Goal: Transaction & Acquisition: Book appointment/travel/reservation

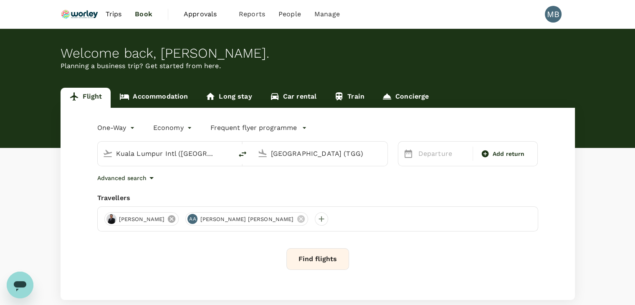
click at [168, 221] on icon at bounding box center [172, 219] width 8 height 8
click at [216, 221] on icon at bounding box center [220, 219] width 8 height 8
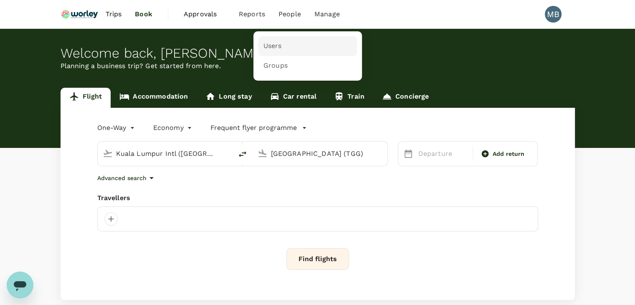
click at [274, 51] on span "Users" at bounding box center [273, 46] width 18 height 10
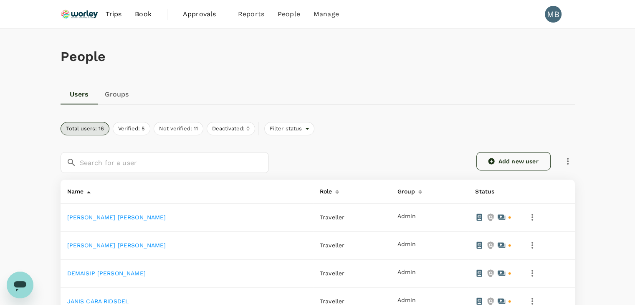
click at [496, 156] on link "Add new user" at bounding box center [514, 161] width 74 height 18
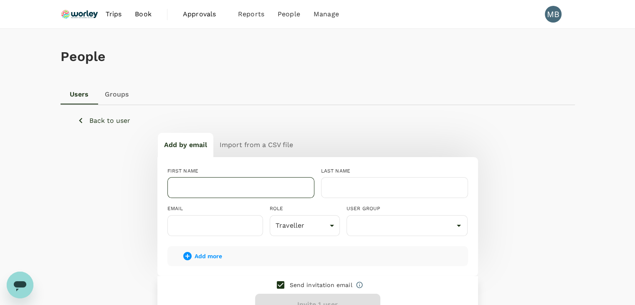
click at [226, 187] on input "text" at bounding box center [240, 187] width 147 height 21
paste input "[PERSON_NAME]"
drag, startPoint x: 252, startPoint y: 187, endPoint x: 312, endPoint y: 188, distance: 60.2
click at [312, 188] on input "[PERSON_NAME]" at bounding box center [240, 187] width 147 height 21
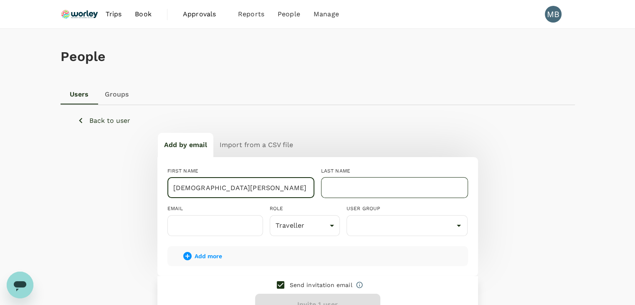
type input "[DEMOGRAPHIC_DATA][PERSON_NAME]"
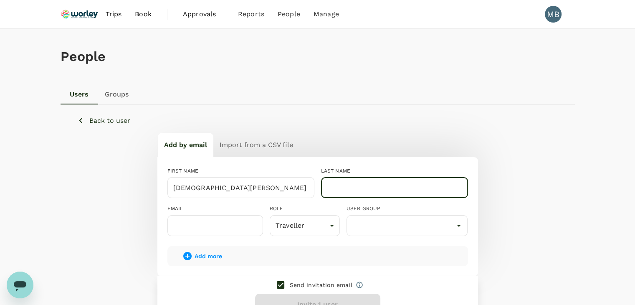
click at [360, 189] on input "text" at bounding box center [394, 187] width 147 height 21
paste input "[PERSON_NAME]"
type input "[PERSON_NAME]"
click at [236, 223] on input "text" at bounding box center [215, 225] width 96 height 21
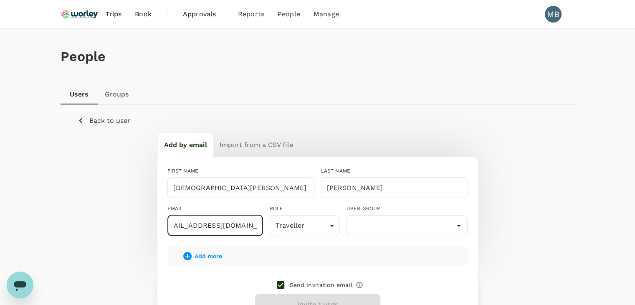
scroll to position [0, 15]
type input "[EMAIL_ADDRESS][DOMAIN_NAME]"
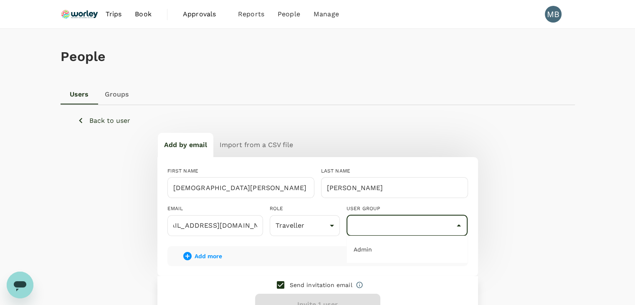
click at [365, 219] on input "text" at bounding box center [407, 226] width 117 height 16
click at [371, 246] on li "Admin" at bounding box center [407, 249] width 121 height 13
type input "Admin"
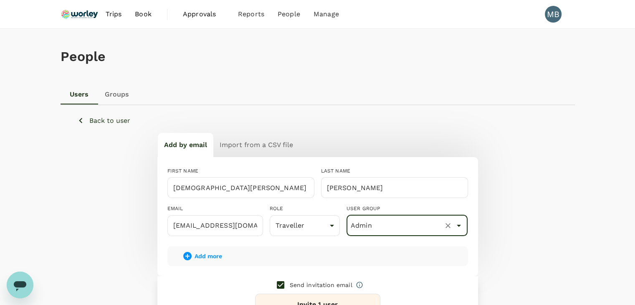
click at [277, 282] on input "checkbox" at bounding box center [281, 285] width 18 height 18
checkbox input "false"
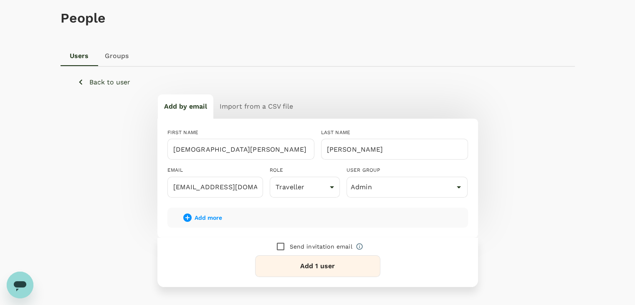
scroll to position [84, 0]
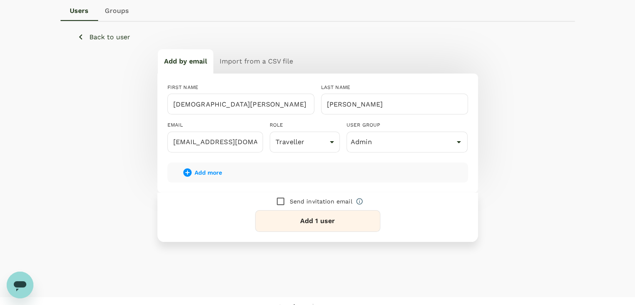
click at [286, 226] on button "Add 1 user" at bounding box center [317, 221] width 125 height 22
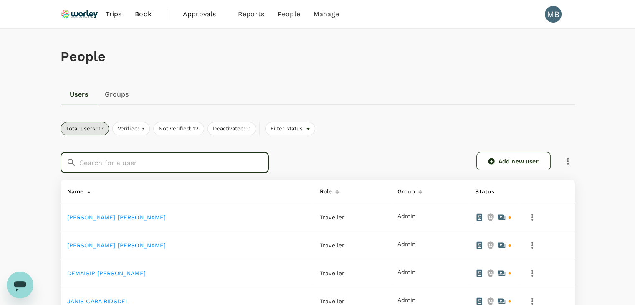
click at [198, 166] on input "text" at bounding box center [174, 162] width 189 height 21
paste input "[PERSON_NAME]"
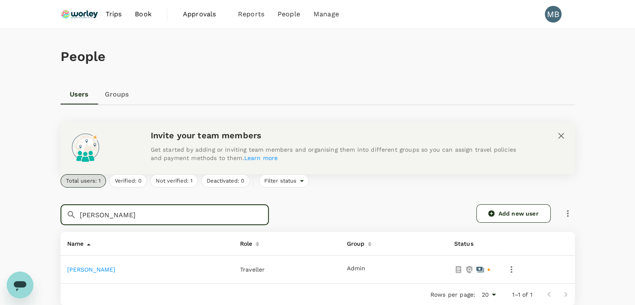
type input "[PERSON_NAME]"
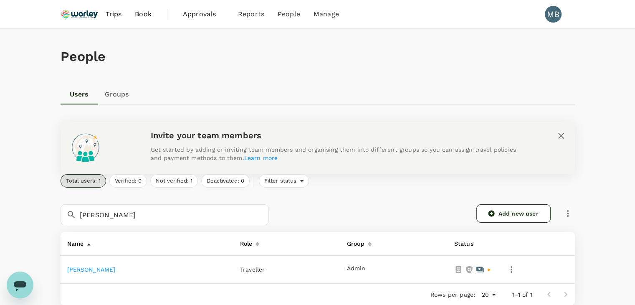
click at [116, 270] on link "[PERSON_NAME]" at bounding box center [91, 269] width 48 height 7
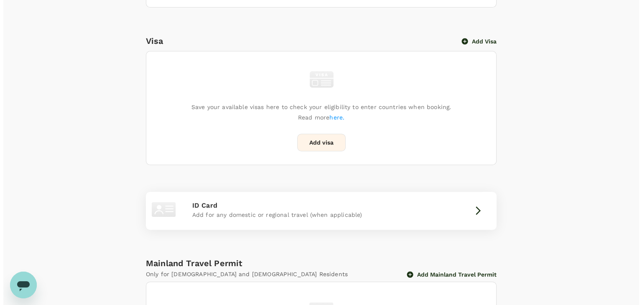
scroll to position [336, 0]
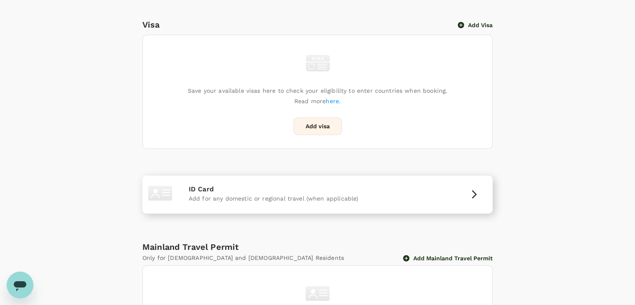
click at [448, 206] on div "ID Card Add for any domestic or regional travel (when applicable)" at bounding box center [318, 194] width 344 height 31
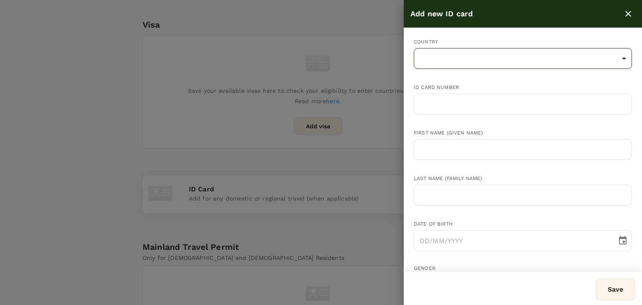
click at [449, 51] on body "Trips Book Approvals 0 Reports People Manage MB Back to users Last edit was on …" at bounding box center [321, 33] width 642 height 739
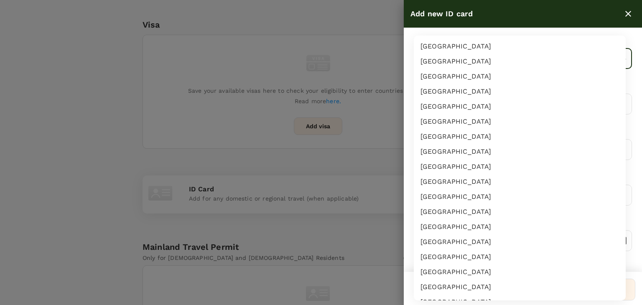
scroll to position [1457, 0]
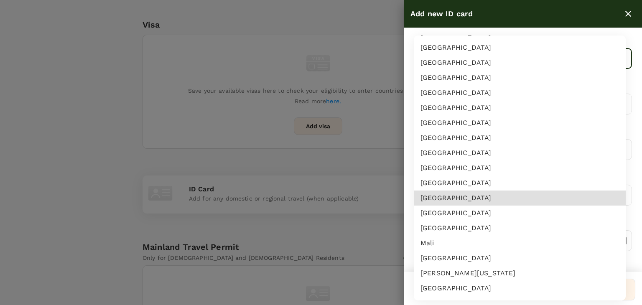
click at [451, 214] on li "Malaysia" at bounding box center [520, 213] width 212 height 15
type input "MY"
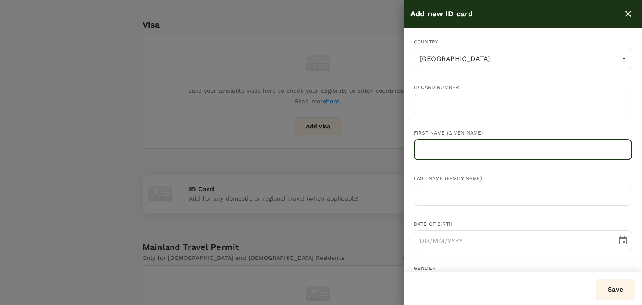
click at [434, 157] on input "text" at bounding box center [523, 149] width 218 height 21
paste input "[PERSON_NAME]"
drag, startPoint x: 497, startPoint y: 150, endPoint x: 558, endPoint y: 147, distance: 60.6
click at [558, 147] on input "[PERSON_NAME]" at bounding box center [523, 149] width 218 height 21
type input "[DEMOGRAPHIC_DATA][PERSON_NAME]"
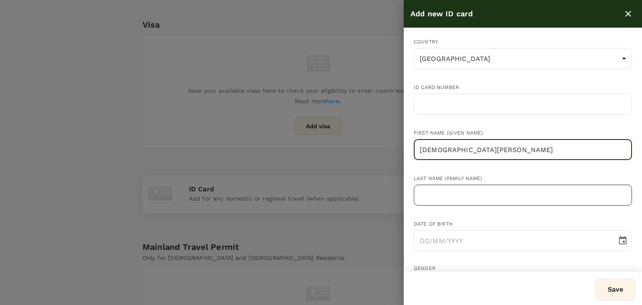
click at [493, 195] on input "text" at bounding box center [523, 195] width 218 height 21
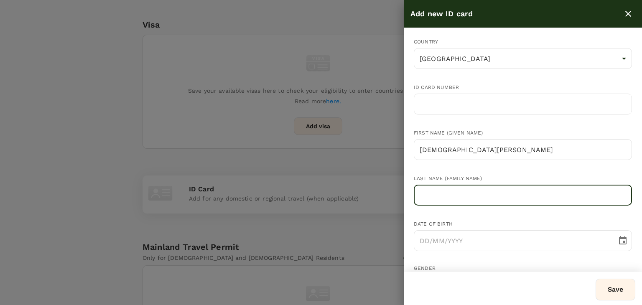
paste input "[PERSON_NAME]"
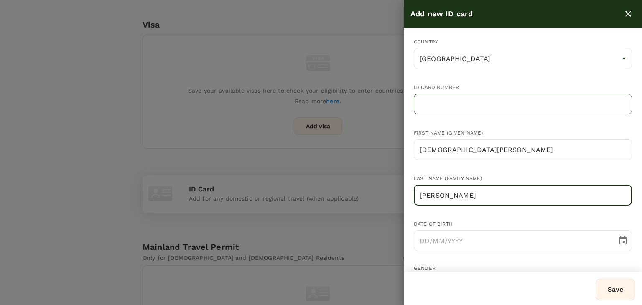
type input "[PERSON_NAME]"
click at [439, 103] on input "text" at bounding box center [523, 104] width 218 height 21
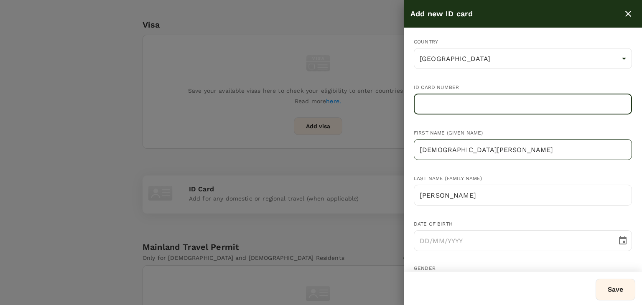
paste input "941107105975"
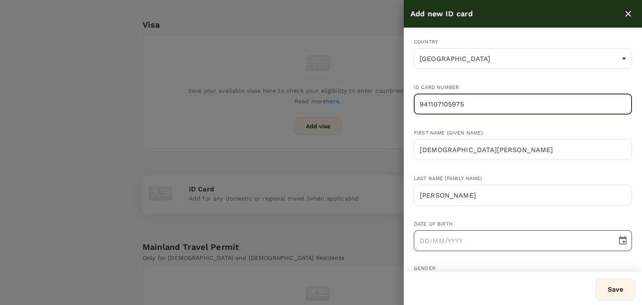
type input "941107105975"
click at [426, 238] on input "DD/MM/YYYY" at bounding box center [512, 240] width 197 height 21
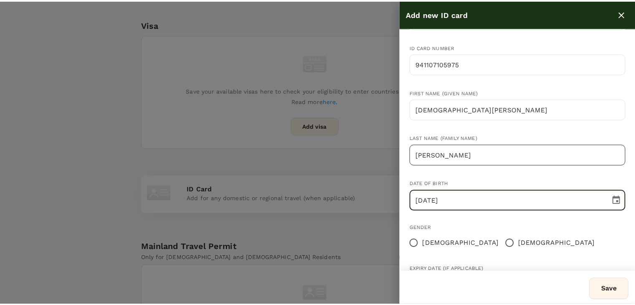
scroll to position [81, 0]
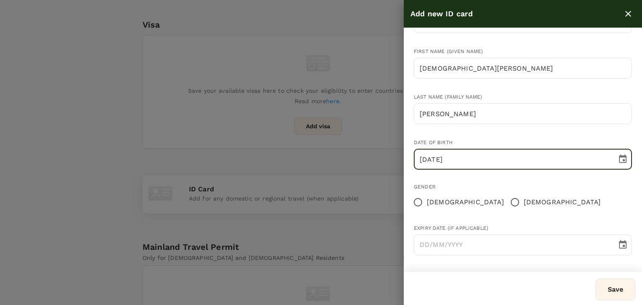
type input "07/11/1994"
click at [506, 201] on input "Male" at bounding box center [515, 202] width 18 height 18
radio input "true"
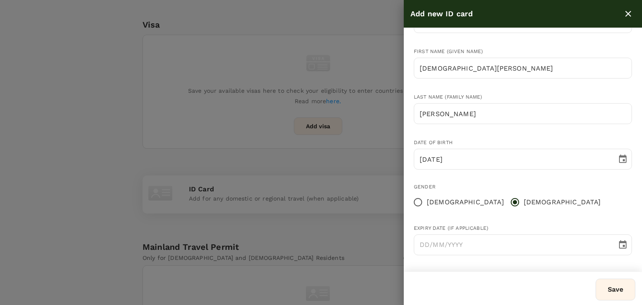
click at [618, 290] on button "Save" at bounding box center [615, 290] width 40 height 22
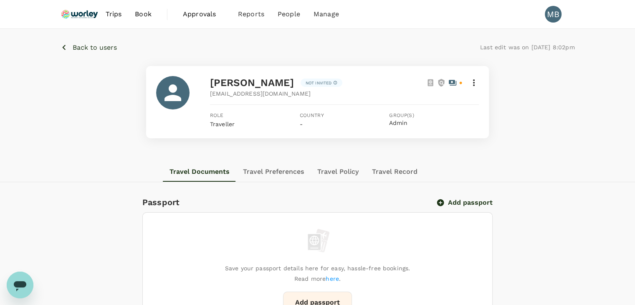
scroll to position [0, 0]
click at [84, 51] on p "Back to users" at bounding box center [95, 48] width 44 height 10
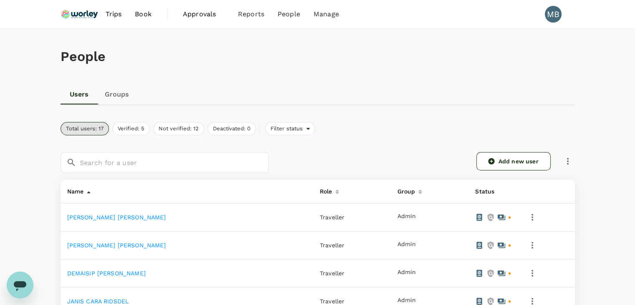
click at [77, 13] on img at bounding box center [80, 14] width 38 height 18
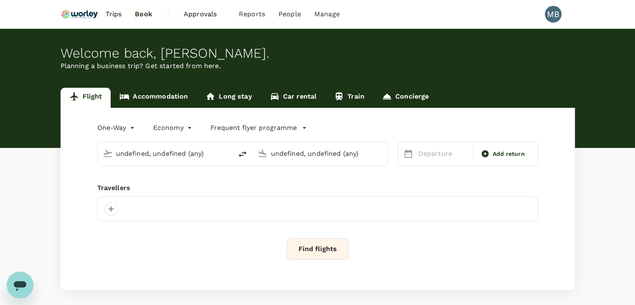
type input "Kuala Lumpur Intl ([GEOGRAPHIC_DATA])"
type input "[GEOGRAPHIC_DATA] (TGG)"
type input "Kuala Lumpur Intl ([GEOGRAPHIC_DATA])"
type input "[GEOGRAPHIC_DATA] (TGG)"
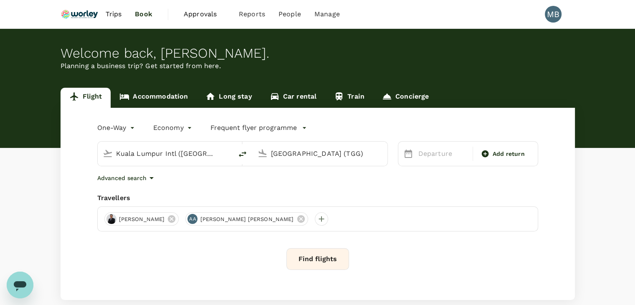
click at [167, 218] on icon at bounding box center [171, 218] width 9 height 9
click at [426, 157] on p "Departure" at bounding box center [444, 154] width 50 height 10
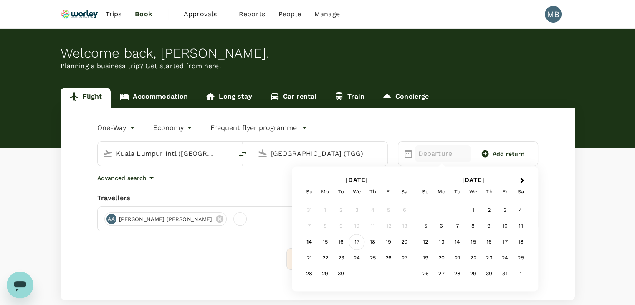
click at [357, 243] on div "17" at bounding box center [357, 242] width 16 height 16
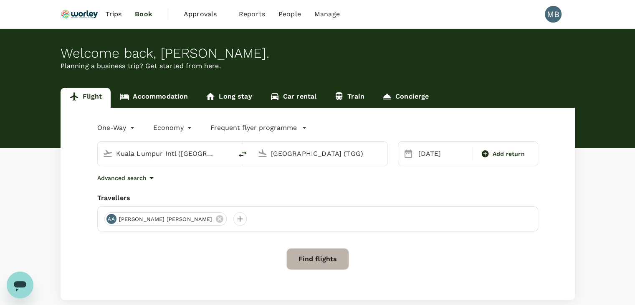
click at [320, 265] on button "Find flights" at bounding box center [318, 259] width 63 height 22
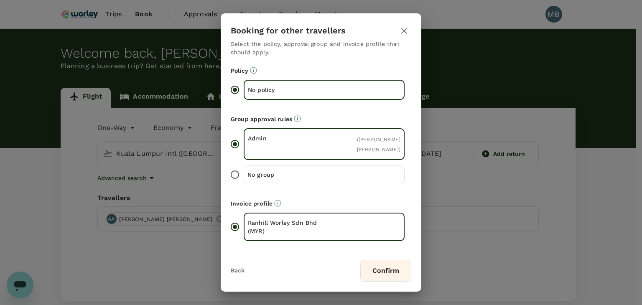
click at [186, 218] on div "Booking for other travellers Select the policy, approval group and invoice prof…" at bounding box center [321, 152] width 642 height 305
click at [404, 31] on icon "button" at bounding box center [404, 31] width 6 height 6
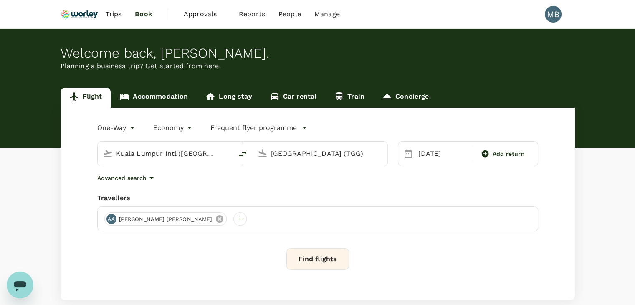
click at [216, 216] on icon at bounding box center [220, 219] width 8 height 8
click at [112, 216] on div at bounding box center [110, 218] width 13 height 13
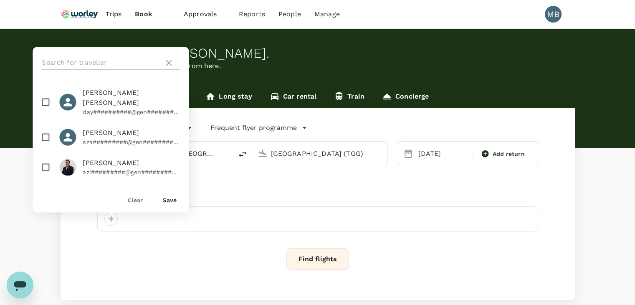
click at [102, 65] on input "text" at bounding box center [101, 62] width 119 height 13
paste input "941107105975"
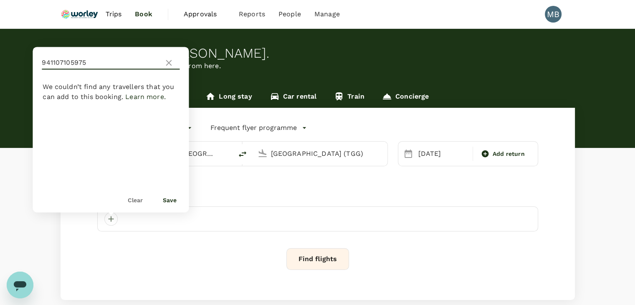
type input "941107105975"
drag, startPoint x: 167, startPoint y: 58, endPoint x: 140, endPoint y: 51, distance: 27.7
click at [167, 58] on icon at bounding box center [169, 63] width 10 height 10
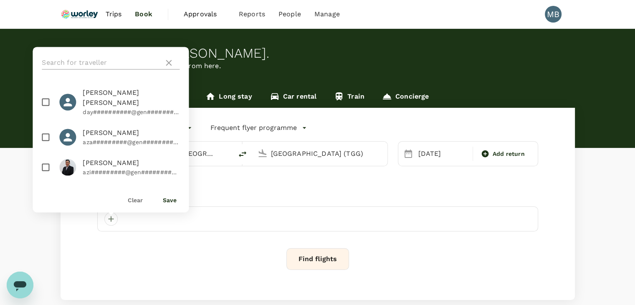
click at [125, 64] on input "text" at bounding box center [101, 62] width 119 height 13
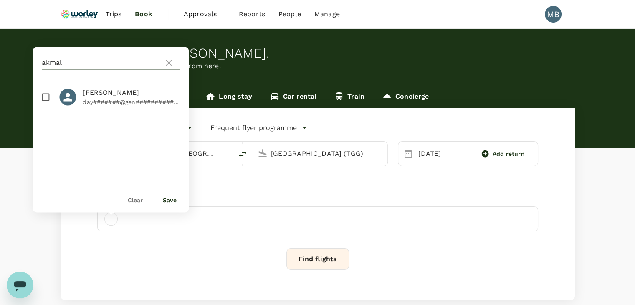
type input "akmal"
drag, startPoint x: 43, startPoint y: 103, endPoint x: 90, endPoint y: 111, distance: 47.0
click at [44, 104] on input "checkbox" at bounding box center [46, 97] width 18 height 18
checkbox input "true"
click at [171, 202] on button "Save" at bounding box center [170, 200] width 14 height 7
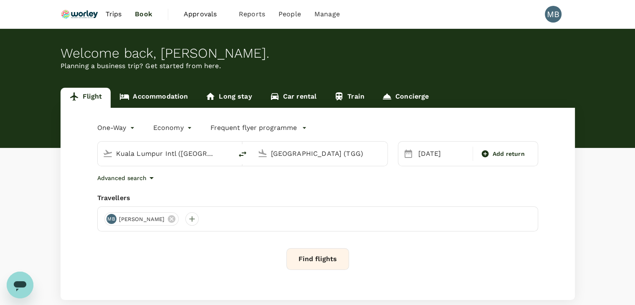
click at [312, 254] on button "Find flights" at bounding box center [318, 259] width 63 height 22
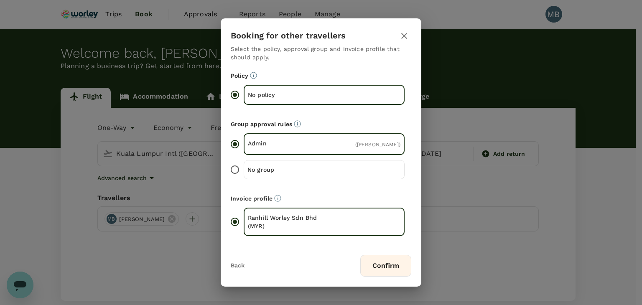
click at [382, 264] on button "Confirm" at bounding box center [385, 266] width 51 height 22
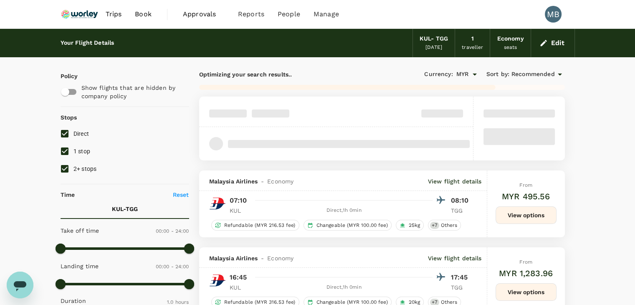
click at [63, 153] on input "1 stop" at bounding box center [65, 151] width 18 height 18
checkbox input "false"
click at [63, 172] on input "2+ stops" at bounding box center [65, 169] width 18 height 18
checkbox input "false"
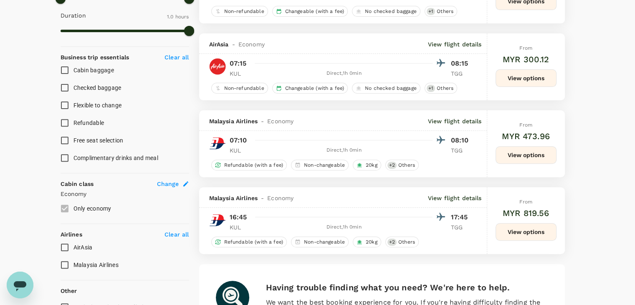
scroll to position [334, 0]
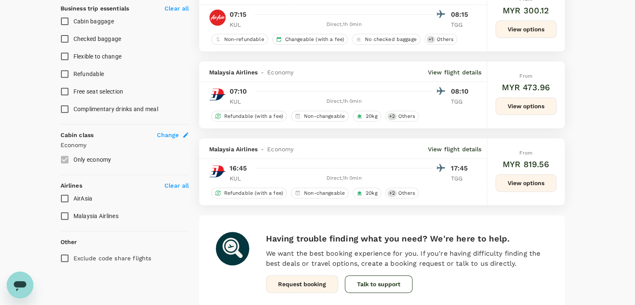
click at [63, 201] on input "AirAsia" at bounding box center [65, 199] width 18 height 18
checkbox input "true"
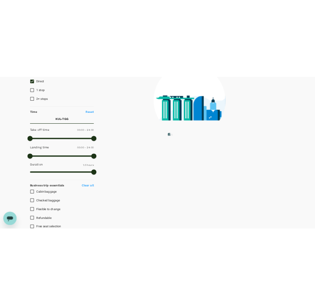
scroll to position [0, 0]
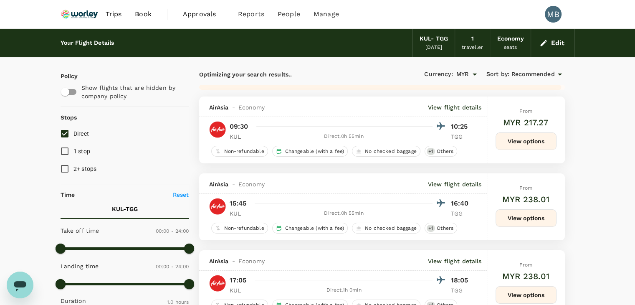
click at [554, 69] on div "Recommended" at bounding box center [538, 74] width 53 height 10
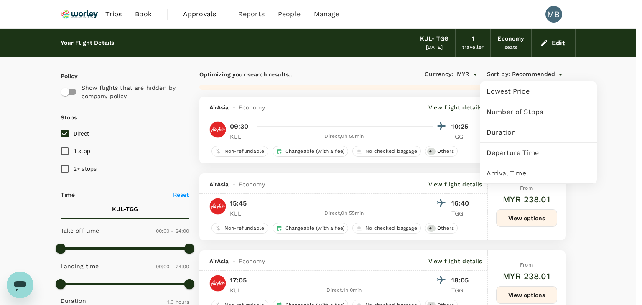
click at [536, 152] on span "Departure Time" at bounding box center [538, 153] width 104 height 10
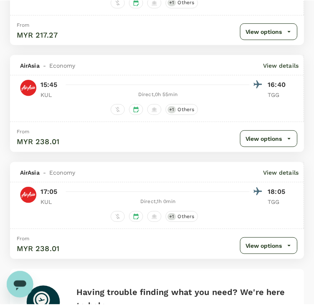
scroll to position [292, 0]
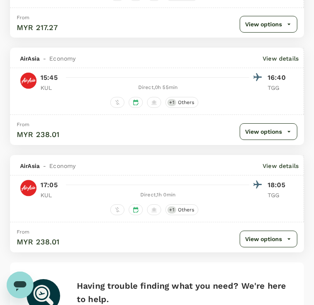
click at [71, 141] on div "From MYR 238.01 View options" at bounding box center [157, 129] width 294 height 30
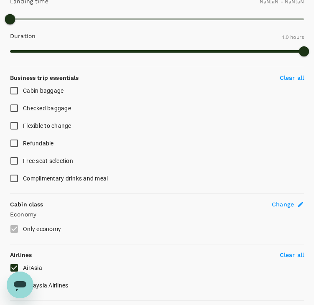
type input "1440"
type input "MYR"
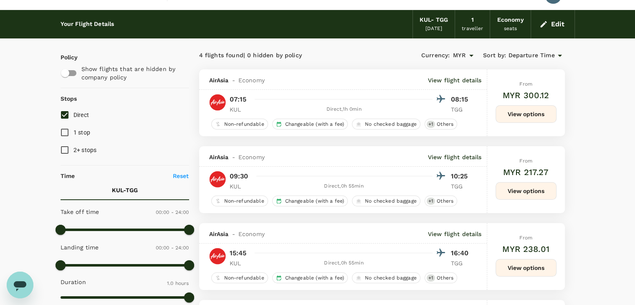
scroll to position [0, 0]
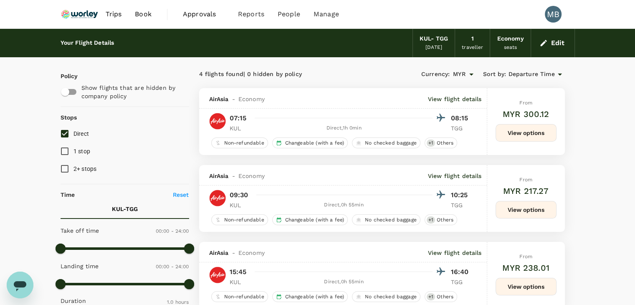
click at [549, 132] on button "View options" at bounding box center [526, 133] width 61 height 18
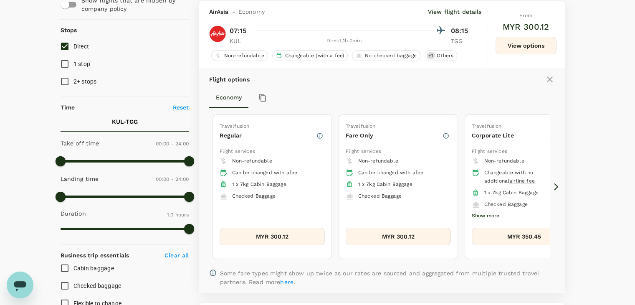
scroll to position [88, 0]
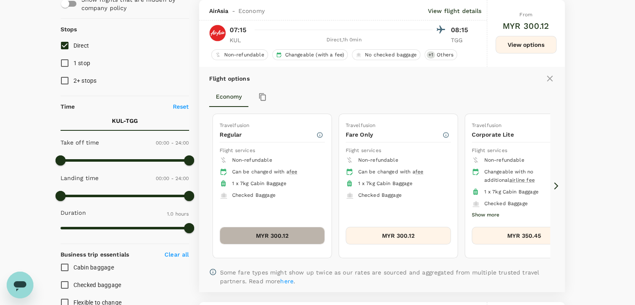
click at [290, 234] on button "MYR 300.12" at bounding box center [272, 236] width 105 height 18
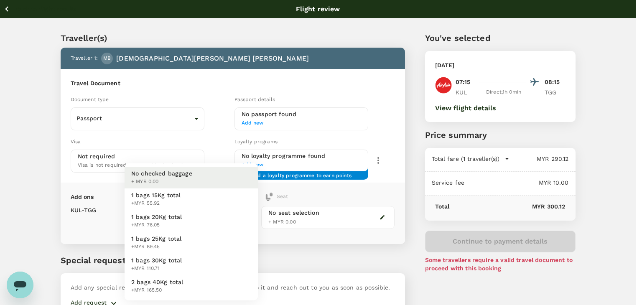
click at [199, 212] on body "Back to flight results Flight review Traveller(s) Traveller 1 : MB Muhammad Afi…" at bounding box center [321, 175] width 642 height 350
click at [194, 225] on li "1 bags 20Kg total +MYR 76.05" at bounding box center [190, 221] width 133 height 22
type input "2 - 76.05"
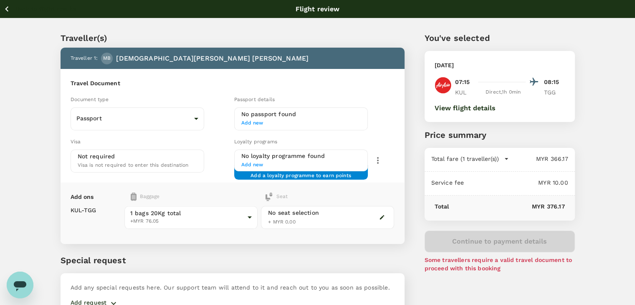
click at [7, 6] on icon "button" at bounding box center [7, 9] width 10 height 10
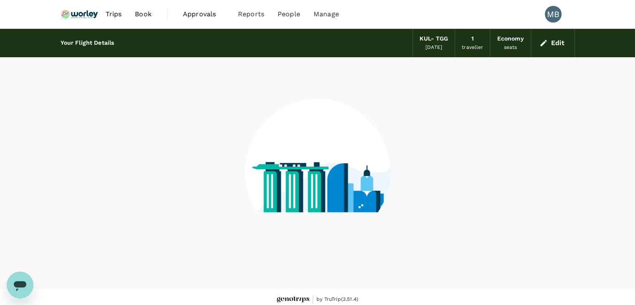
scroll to position [5, 0]
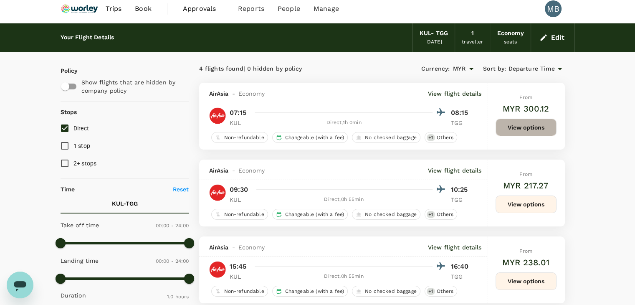
click at [536, 126] on button "View options" at bounding box center [526, 128] width 61 height 18
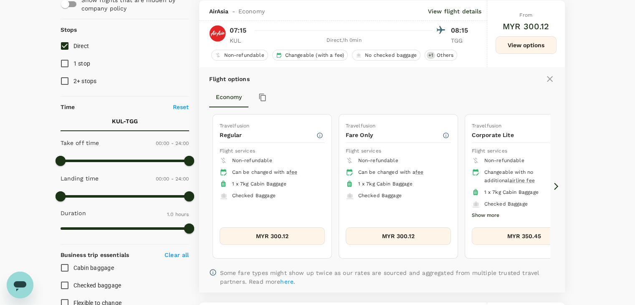
scroll to position [88, 0]
click at [522, 234] on button "MYR 350.45" at bounding box center [524, 236] width 105 height 18
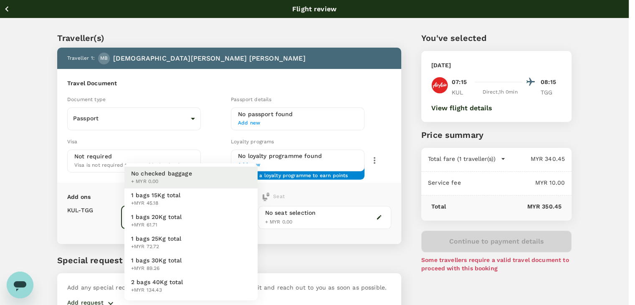
click at [228, 225] on body "Back to flight results Flight review Traveller(s) Traveller 1 : MB Muhammad Afi…" at bounding box center [317, 175] width 635 height 350
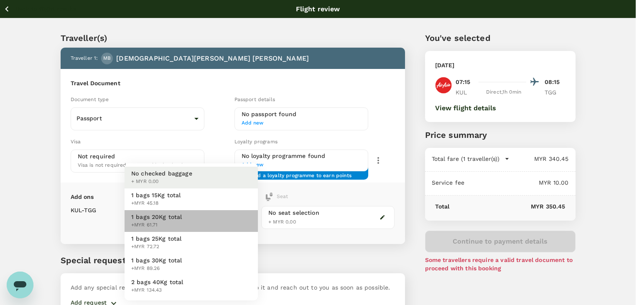
click at [221, 225] on li "1 bags 20Kg total +MYR 61.71" at bounding box center [190, 221] width 133 height 22
type input "2 - 61.71"
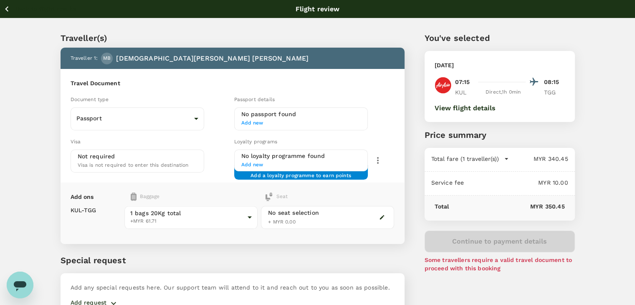
drag, startPoint x: 8, startPoint y: 5, endPoint x: 30, endPoint y: 20, distance: 26.7
click at [8, 6] on icon "button" at bounding box center [7, 9] width 10 height 10
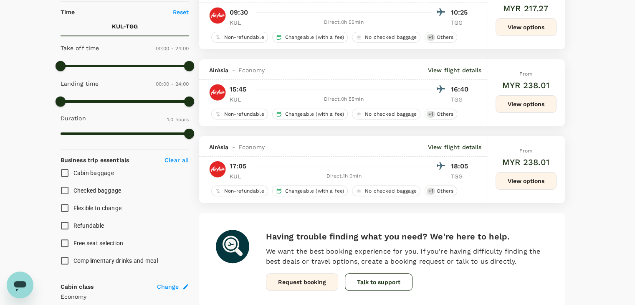
scroll to position [292, 0]
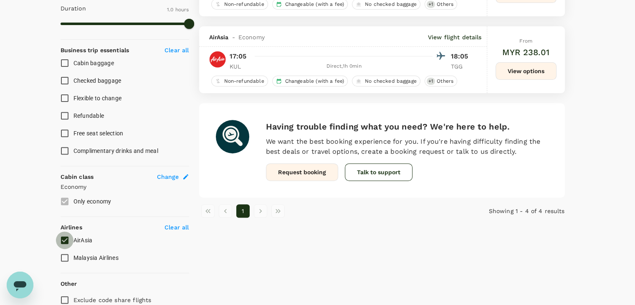
click at [66, 242] on input "AirAsia" at bounding box center [65, 240] width 18 height 18
checkbox input "false"
click at [64, 257] on input "Malaysia Airlines" at bounding box center [65, 258] width 18 height 18
checkbox input "true"
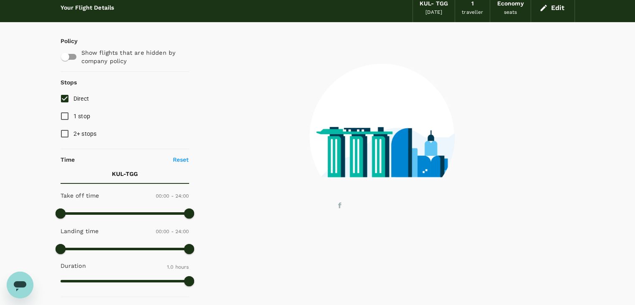
scroll to position [0, 0]
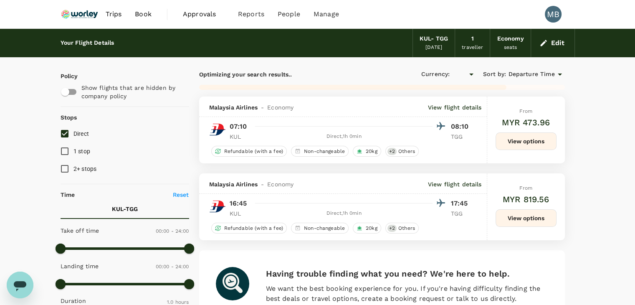
type input "MYR"
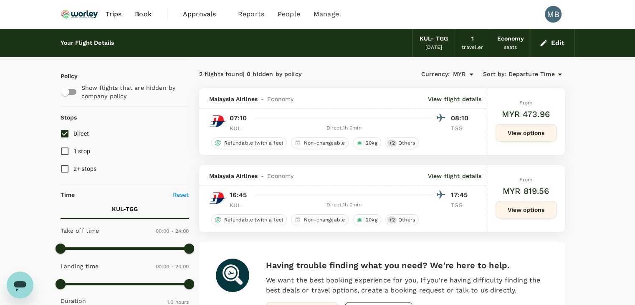
click at [534, 209] on button "View options" at bounding box center [526, 210] width 61 height 18
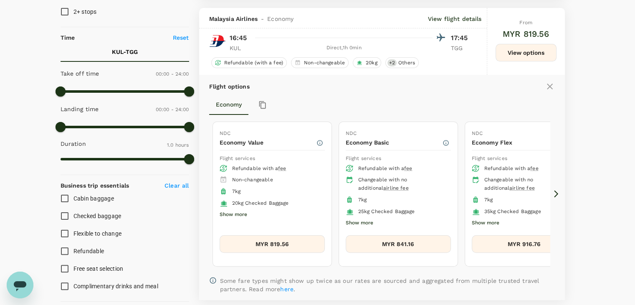
scroll to position [165, 0]
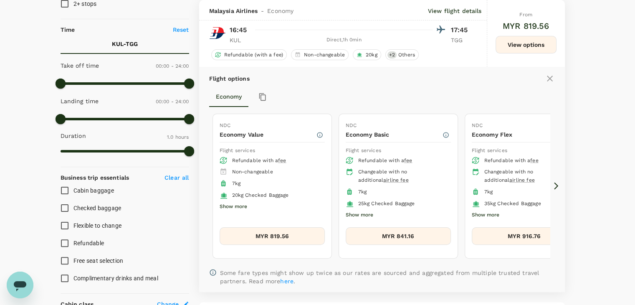
click at [556, 185] on icon at bounding box center [556, 186] width 8 height 8
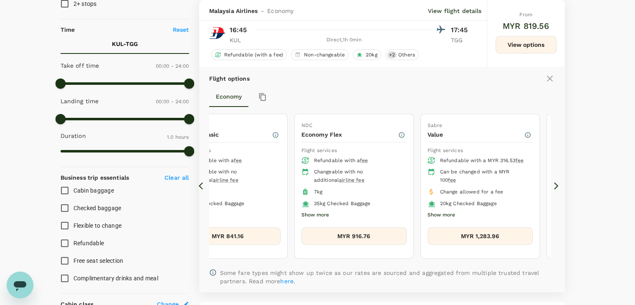
click at [555, 184] on icon at bounding box center [556, 186] width 8 height 8
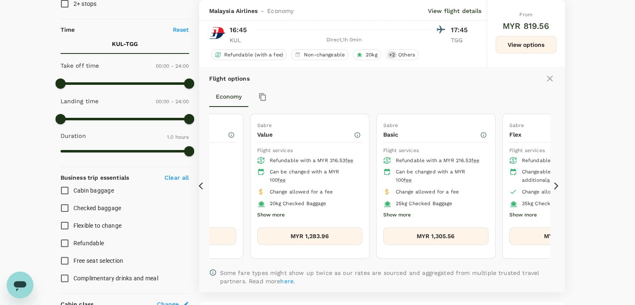
click at [556, 183] on icon at bounding box center [556, 186] width 8 height 8
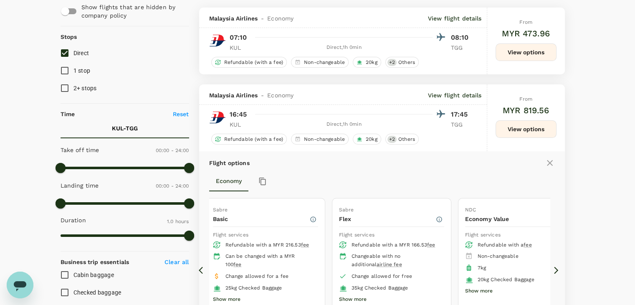
scroll to position [0, 0]
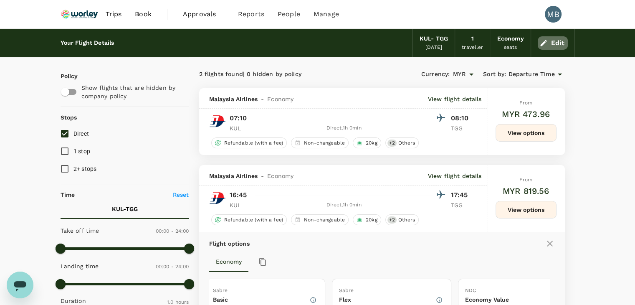
click at [542, 43] on icon "button" at bounding box center [544, 43] width 8 height 8
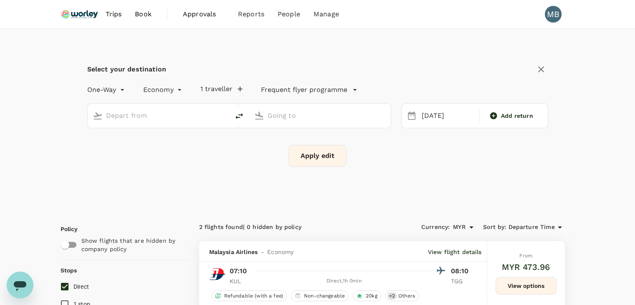
type input "Kuala Lumpur Intl ([GEOGRAPHIC_DATA])"
type input "[GEOGRAPHIC_DATA] (TGG)"
click at [194, 114] on input "Kuala Lumpur Intl ([GEOGRAPHIC_DATA])" at bounding box center [159, 115] width 106 height 13
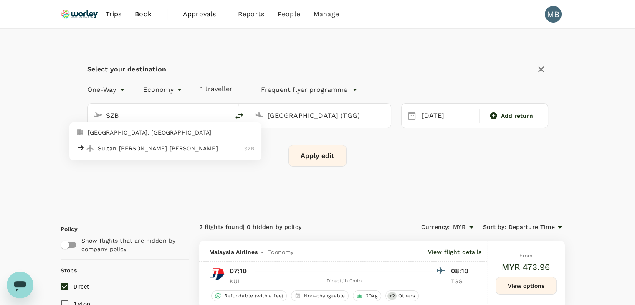
click at [159, 148] on p "Sultan Abdul Aziz Shah" at bounding box center [171, 148] width 147 height 8
type input "Sultan Abdul Aziz Shah (SZB)"
click at [315, 156] on button "Apply edit" at bounding box center [318, 156] width 58 height 22
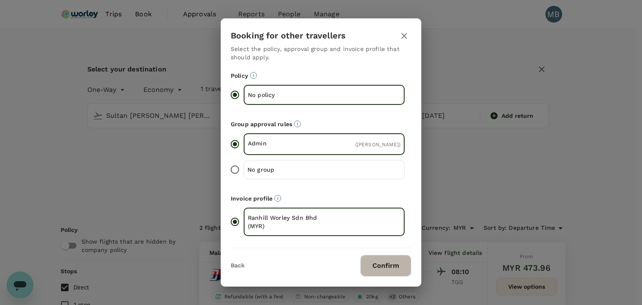
click at [389, 267] on button "Confirm" at bounding box center [385, 266] width 51 height 22
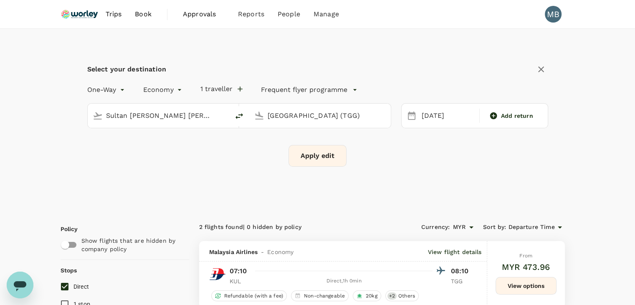
checkbox input "false"
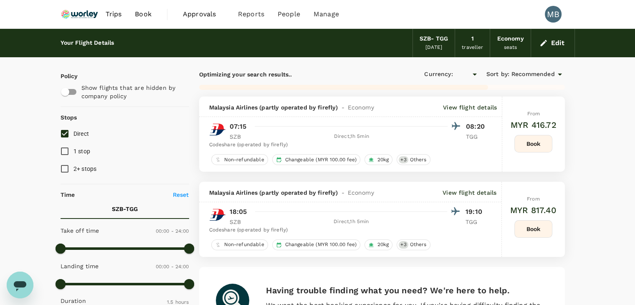
checkbox input "true"
type input "MYR"
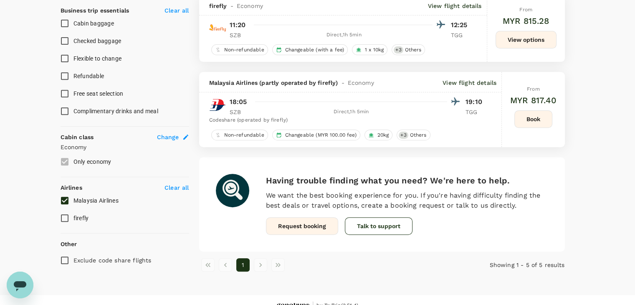
scroll to position [334, 0]
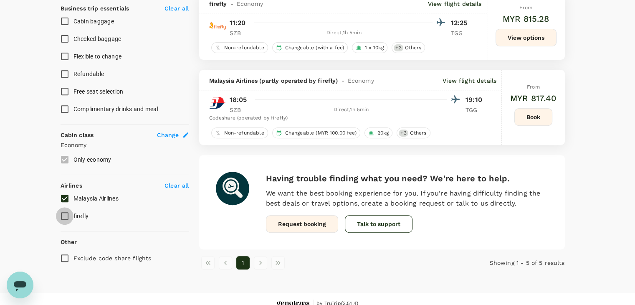
drag, startPoint x: 62, startPoint y: 217, endPoint x: 62, endPoint y: 200, distance: 17.1
click at [62, 216] on input "firefly" at bounding box center [65, 216] width 18 height 18
checkbox input "true"
click at [63, 197] on input "Malaysia Airlines" at bounding box center [65, 199] width 18 height 18
checkbox input "false"
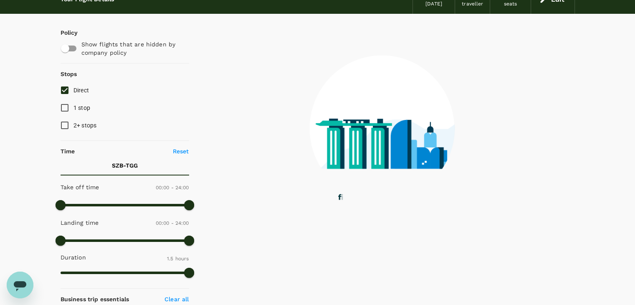
scroll to position [0, 0]
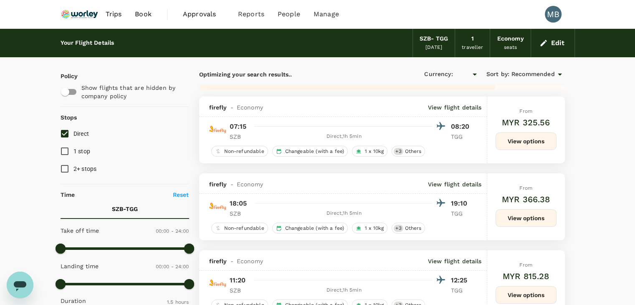
type input "MYR"
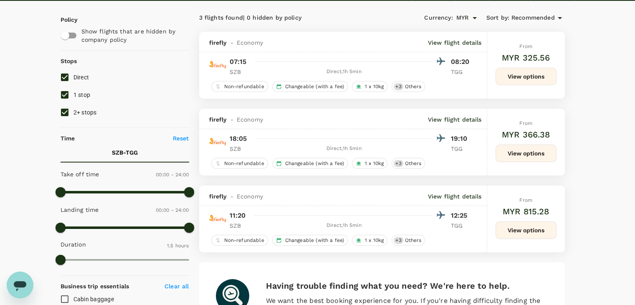
scroll to position [79, 0]
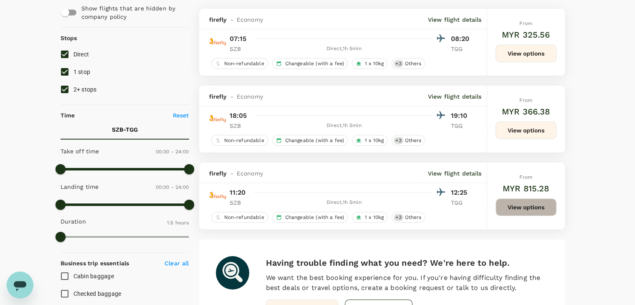
click at [525, 203] on button "View options" at bounding box center [526, 207] width 61 height 18
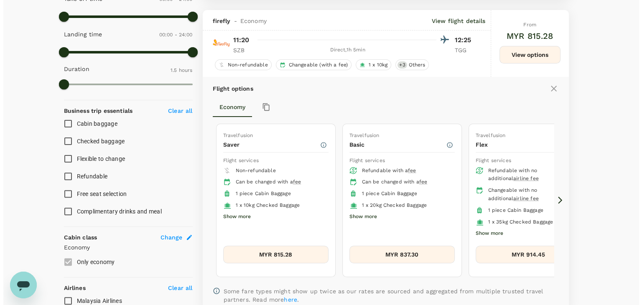
scroll to position [242, 0]
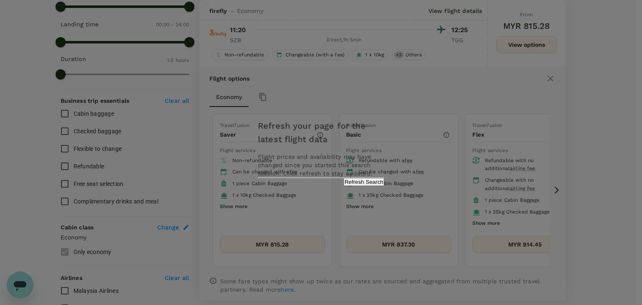
click at [364, 186] on button "Refresh Search" at bounding box center [363, 182] width 41 height 8
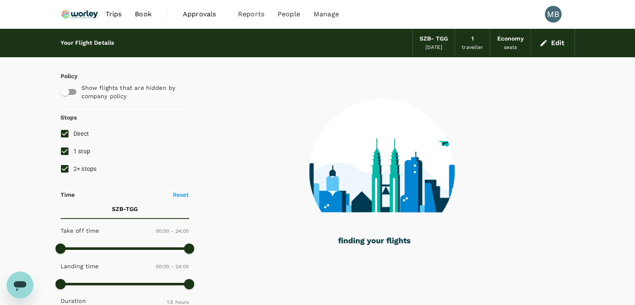
checkbox input "false"
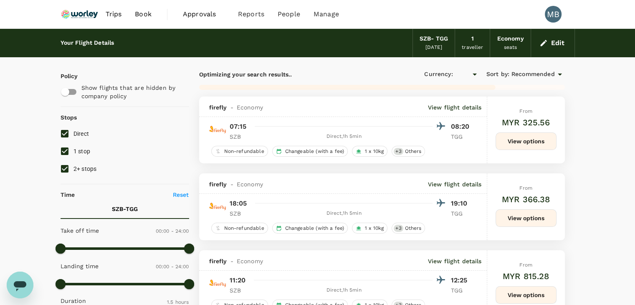
type input "MYR"
click at [551, 49] on div "Edit" at bounding box center [553, 43] width 44 height 28
click at [547, 37] on button "Edit" at bounding box center [553, 42] width 30 height 13
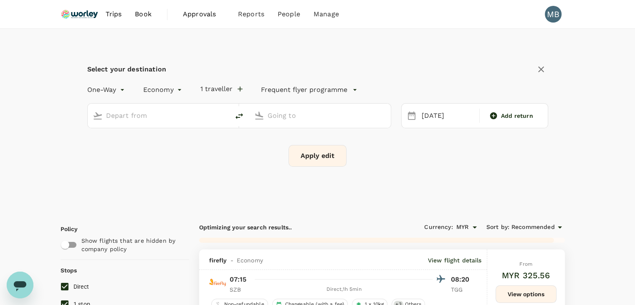
type input "Sultan Abdul Aziz Shah (SZB)"
type input "[GEOGRAPHIC_DATA] (TGG)"
click at [212, 108] on div "Sultan Abdul Aziz Shah (SZB)" at bounding box center [164, 114] width 122 height 17
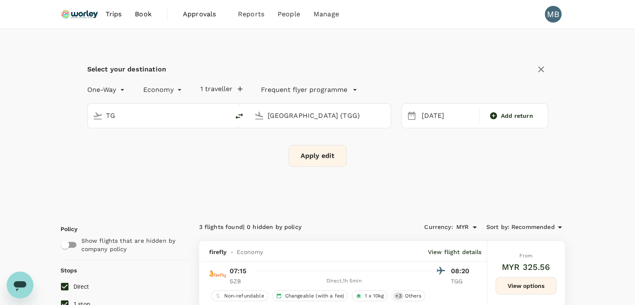
type input "T"
click at [177, 142] on div "Kuala Lumpur Intl KUL" at bounding box center [165, 148] width 179 height 13
type input "Kuala Lumpur Intl ([GEOGRAPHIC_DATA])"
click at [309, 164] on button "Apply edit" at bounding box center [318, 156] width 58 height 22
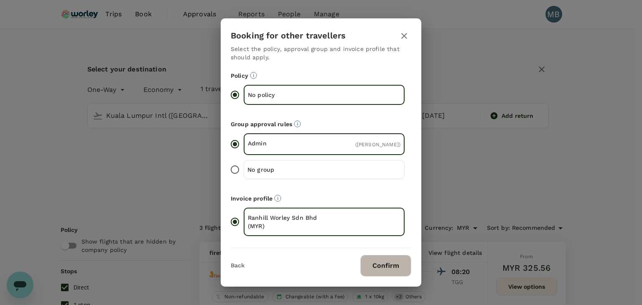
click at [383, 264] on button "Confirm" at bounding box center [385, 266] width 51 height 22
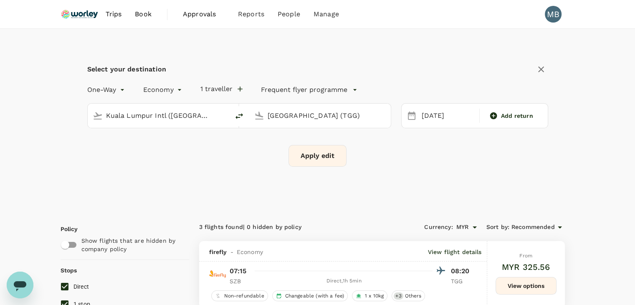
checkbox input "false"
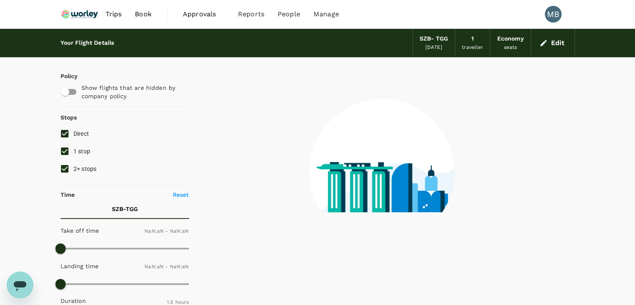
checkbox input "false"
type input "1440"
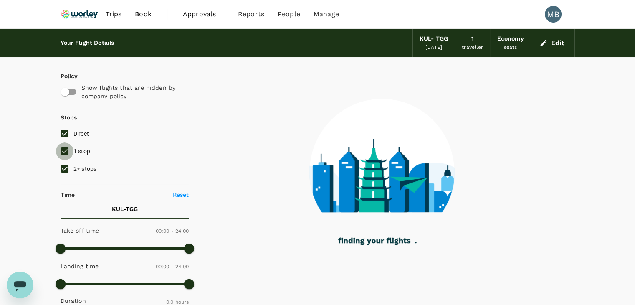
click at [65, 151] on input "1 stop" at bounding box center [65, 151] width 18 height 18
checkbox input "false"
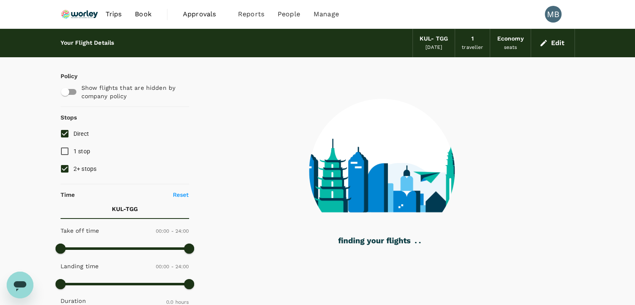
click at [66, 171] on input "2+ stops" at bounding box center [65, 169] width 18 height 18
checkbox input "false"
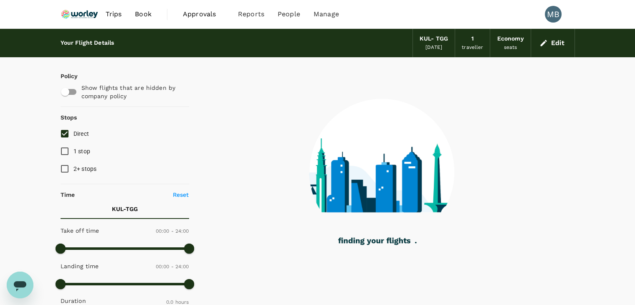
checkbox input "true"
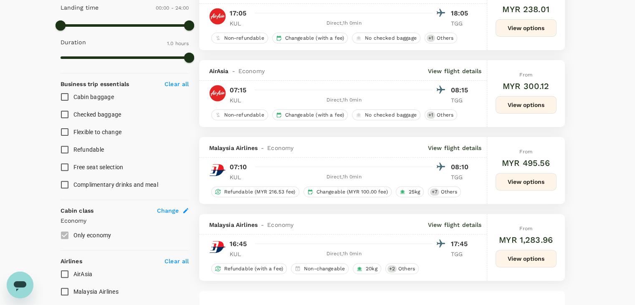
scroll to position [292, 0]
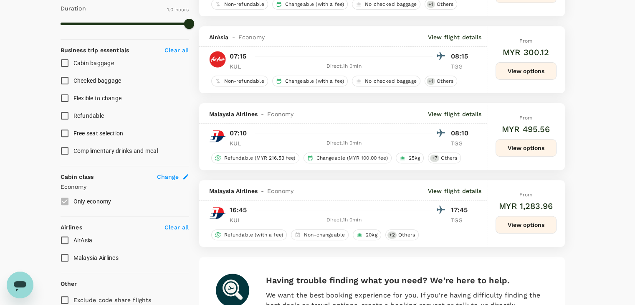
click at [62, 234] on input "AirAsia" at bounding box center [65, 240] width 18 height 18
checkbox input "true"
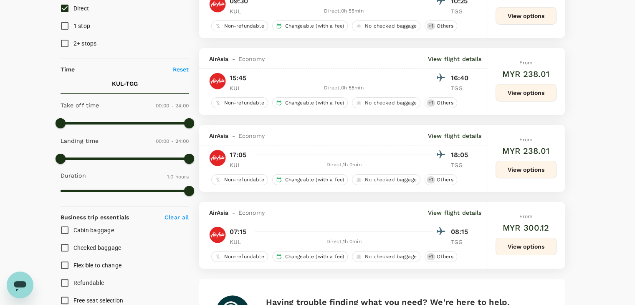
scroll to position [167, 0]
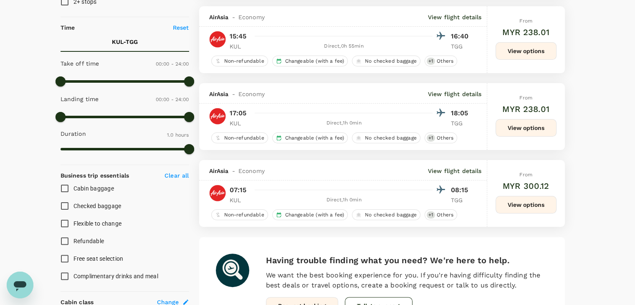
click at [546, 212] on button "View options" at bounding box center [526, 205] width 61 height 18
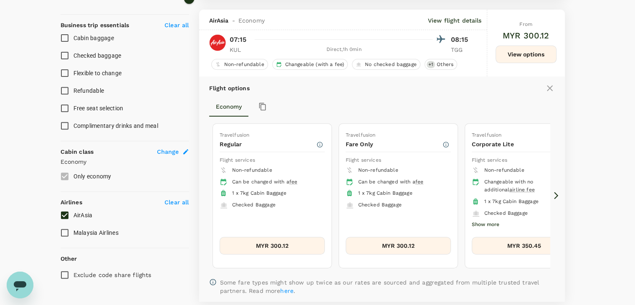
scroll to position [327, 0]
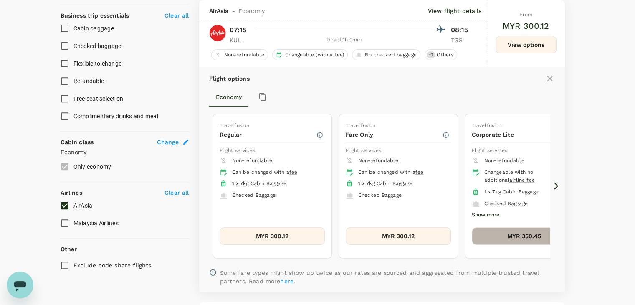
click at [521, 234] on button "MYR 350.45" at bounding box center [524, 236] width 105 height 18
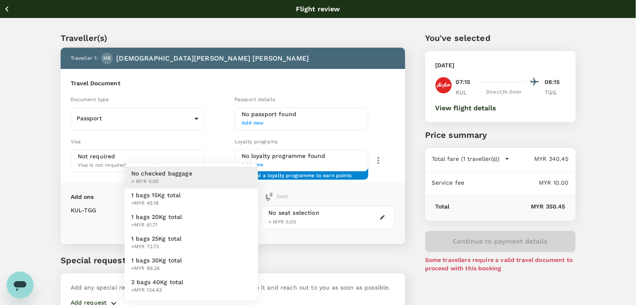
click at [242, 209] on body "Back to flight results Flight review Traveller(s) Traveller 1 : MB Muhammad Afi…" at bounding box center [321, 175] width 642 height 350
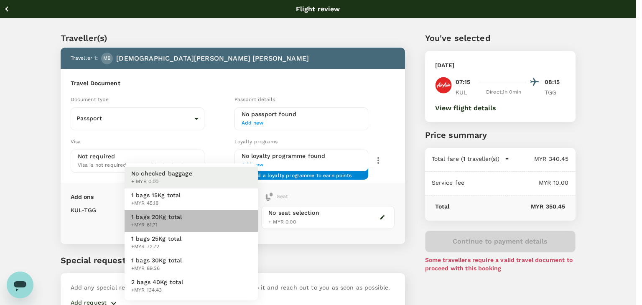
click at [234, 219] on li "1 bags 20Kg total +MYR 61.71" at bounding box center [190, 221] width 133 height 22
type input "2 - 61.71"
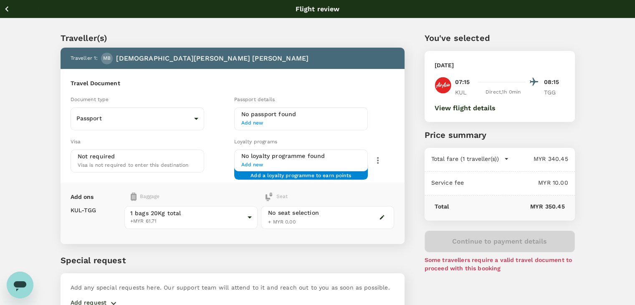
click at [6, 9] on icon "button" at bounding box center [6, 8] width 3 height 5
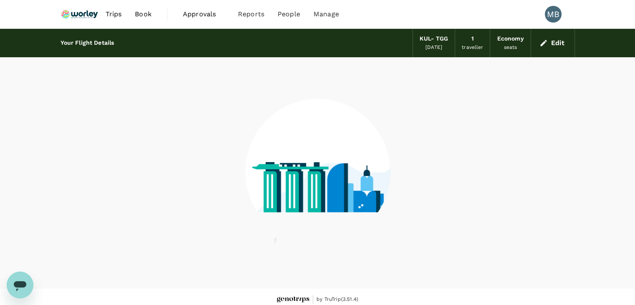
scroll to position [5, 0]
